Goal: Check status: Check status

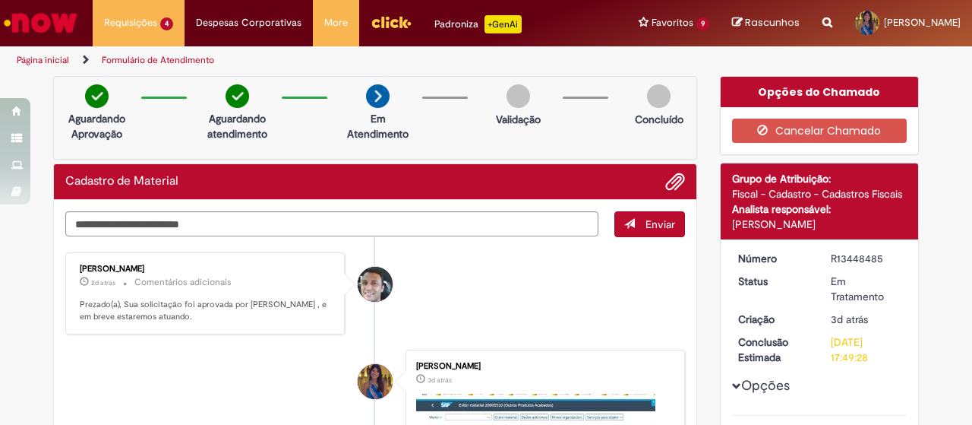
drag, startPoint x: 863, startPoint y: 221, endPoint x: 718, endPoint y: 235, distance: 145.0
click at [721, 235] on div "Detalhes do tíquete Grupo de Atribuição: Fiscal - Cadastro - Cadastros Fiscais …" at bounding box center [820, 201] width 198 height 76
copy div "[PERSON_NAME]"
click at [58, 35] on img "Ir para a Homepage" at bounding box center [41, 23] width 78 height 30
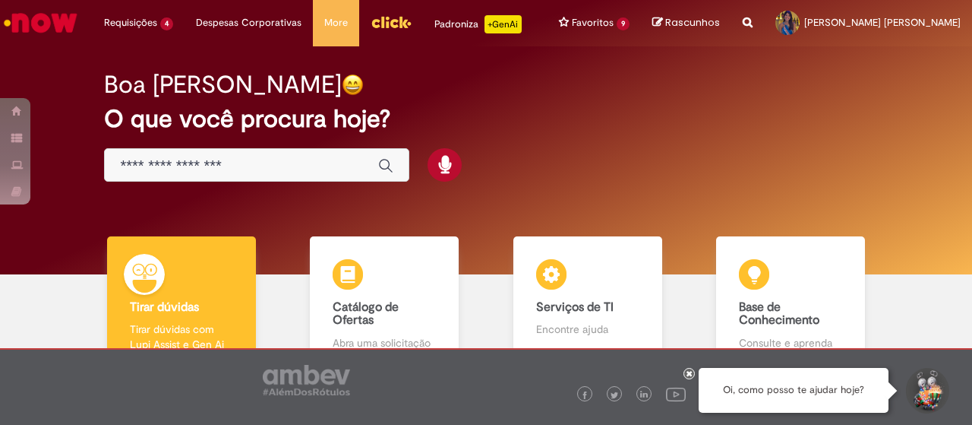
click at [69, 22] on img "Ir para a Homepage" at bounding box center [41, 23] width 78 height 30
